Goal: Task Accomplishment & Management: Complete application form

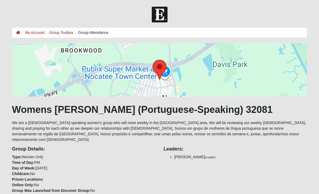
click at [36, 33] on link "My Account" at bounding box center [34, 32] width 19 height 4
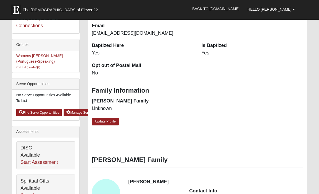
scroll to position [122, 0]
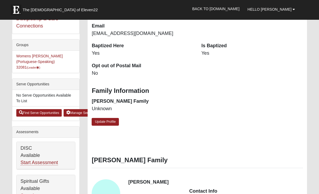
click at [45, 160] on link "Start Assessment" at bounding box center [39, 163] width 37 height 6
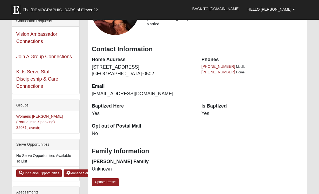
scroll to position [63, 0]
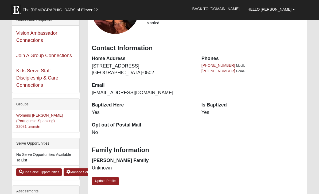
click at [53, 110] on li "Womens [PERSON_NAME] (Portuguese-Speaking) 32081 (Leader )" at bounding box center [45, 121] width 67 height 22
click at [41, 116] on link "Womens [PERSON_NAME] (Portuguese-Speaking) 32081 (Leader )" at bounding box center [39, 120] width 46 height 15
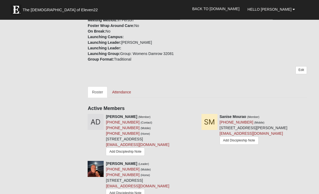
scroll to position [195, 0]
click at [127, 87] on link "Attendance" at bounding box center [122, 92] width 28 height 11
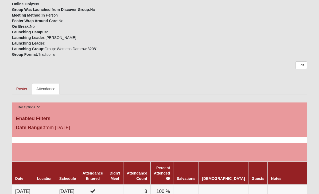
scroll to position [181, 0]
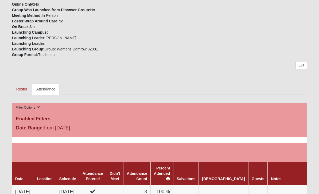
click at [53, 84] on link "Attendance" at bounding box center [46, 89] width 28 height 11
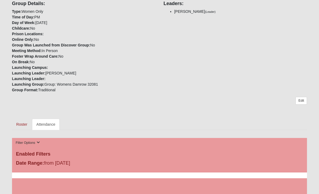
scroll to position [145, 0]
click at [303, 97] on link "Edit" at bounding box center [300, 101] width 11 height 8
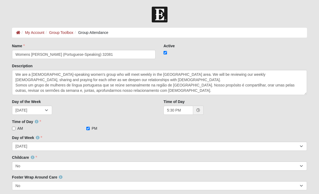
click at [65, 30] on link "Group Toolbox" at bounding box center [61, 32] width 24 height 4
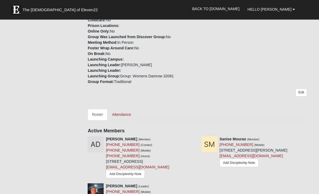
scroll to position [173, 0]
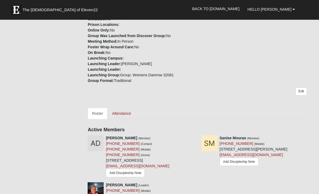
click at [302, 88] on link "Edit" at bounding box center [300, 92] width 11 height 8
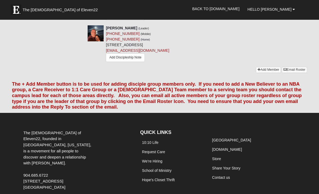
scroll to position [330, 0]
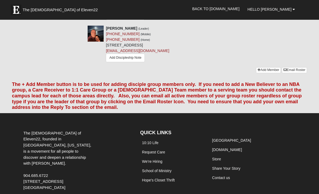
click at [263, 73] on link "Add Member" at bounding box center [268, 70] width 25 height 6
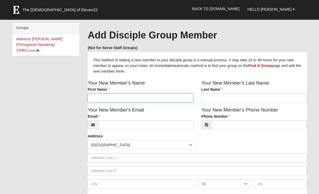
click at [158, 98] on input "First Name" at bounding box center [141, 97] width 106 height 9
type input "Luiza"
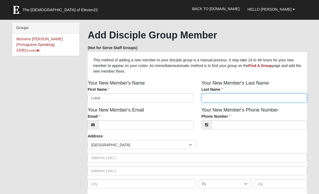
click at [234, 96] on input "Last Name" at bounding box center [254, 97] width 106 height 9
type input "Borges"
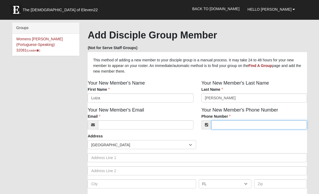
click at [244, 123] on input "Phone Number" at bounding box center [259, 124] width 96 height 9
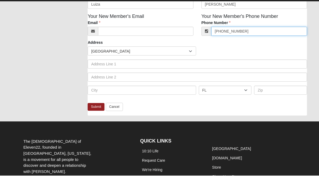
scroll to position [83, 0]
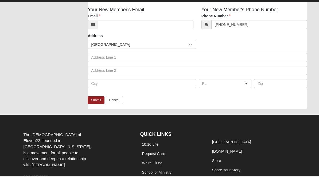
click at [95, 114] on link "Submit" at bounding box center [96, 118] width 17 height 8
type input "(848) 242-7346"
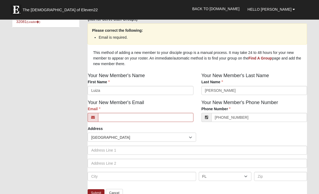
scroll to position [29, 0]
click at [154, 117] on input "Email" at bounding box center [145, 117] width 95 height 9
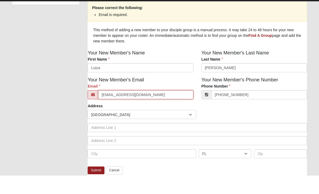
scroll to position [33, 0]
type input "l"
type input "L"
type input "luiza"
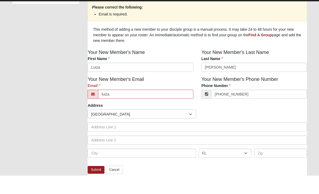
click at [113, 184] on link "Cancel" at bounding box center [114, 188] width 17 height 8
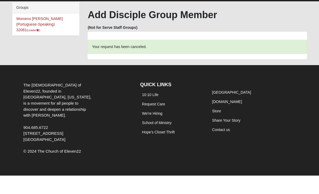
scroll to position [0, 0]
